Goal: Task Accomplishment & Management: Use online tool/utility

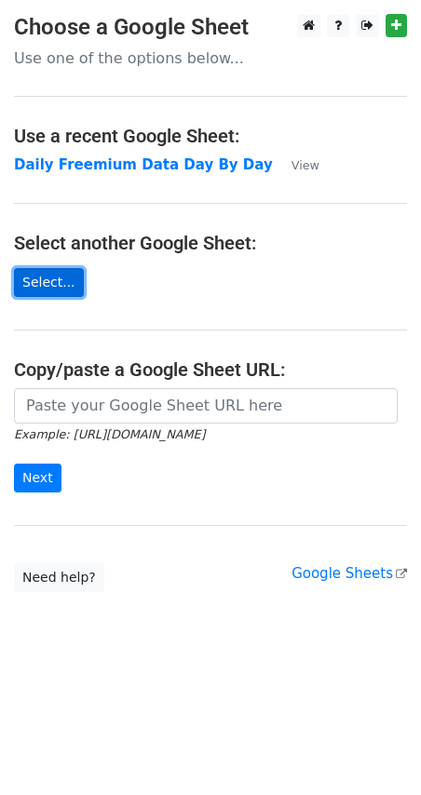
click at [47, 285] on link "Select..." at bounding box center [49, 282] width 70 height 29
click at [47, 284] on link "Select..." at bounding box center [49, 282] width 70 height 29
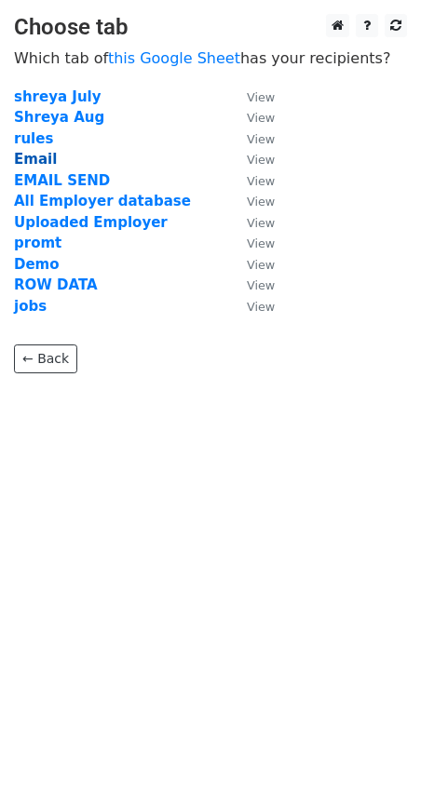
click at [22, 160] on strong "Email" at bounding box center [35, 159] width 43 height 17
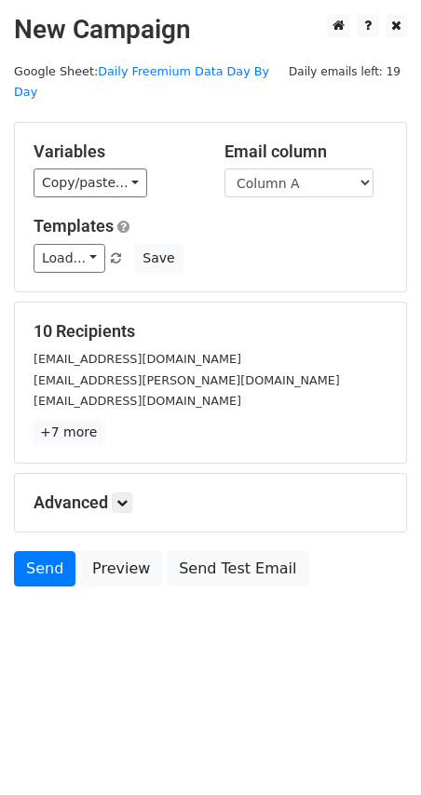
click at [75, 421] on link "+7 more" at bounding box center [69, 432] width 70 height 23
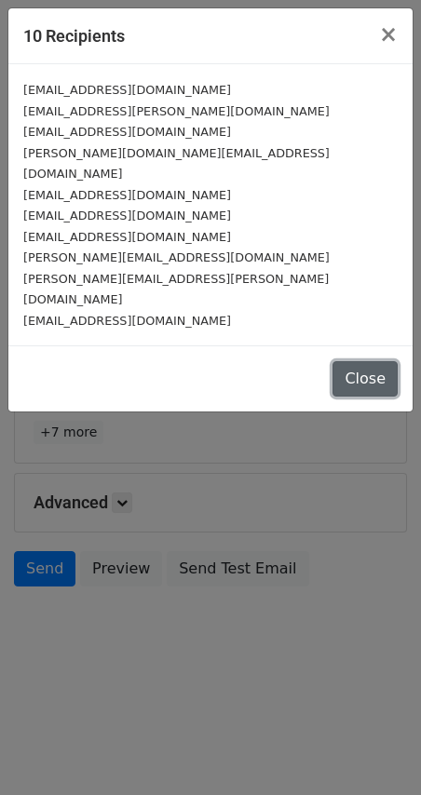
click at [365, 361] on button "Close" at bounding box center [364, 378] width 65 height 35
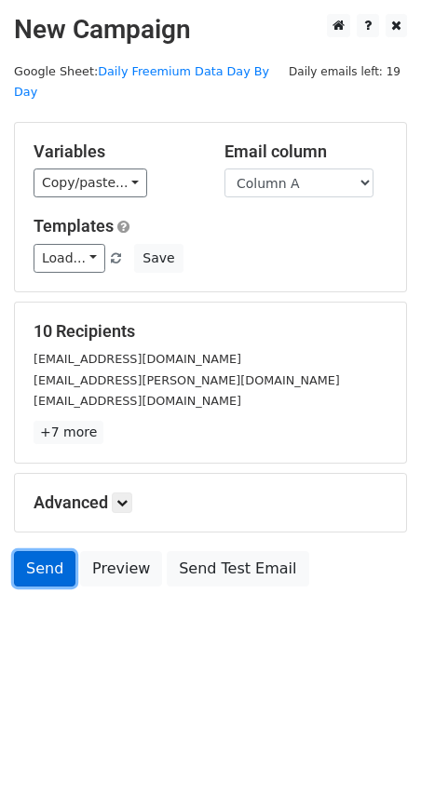
click at [35, 552] on link "Send" at bounding box center [44, 568] width 61 height 35
